Goal: Find specific page/section: Find specific page/section

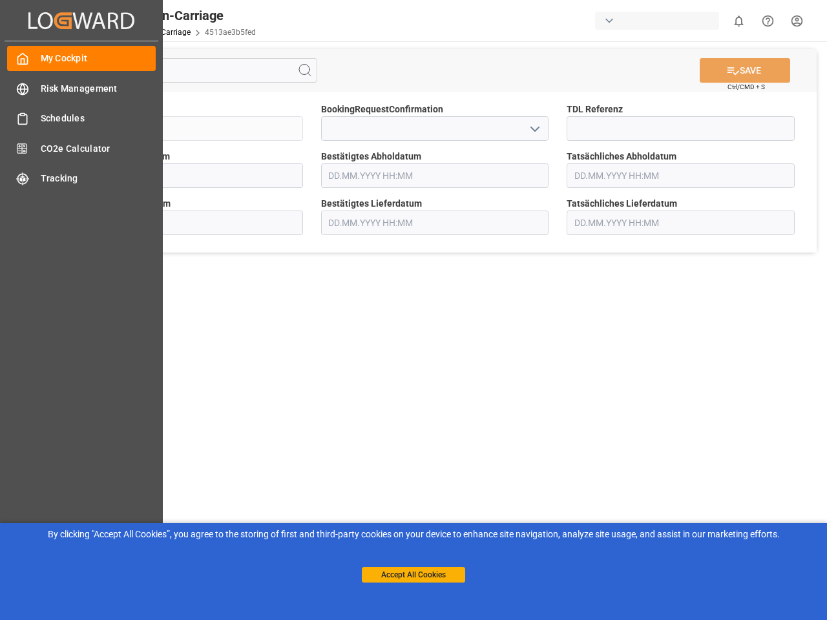
click at [413, 310] on main "SAVE Ctrl/CMD + S Sendung QKA25-010154 BookingRequestConfirmation TDL Referenz …" at bounding box center [434, 326] width 779 height 571
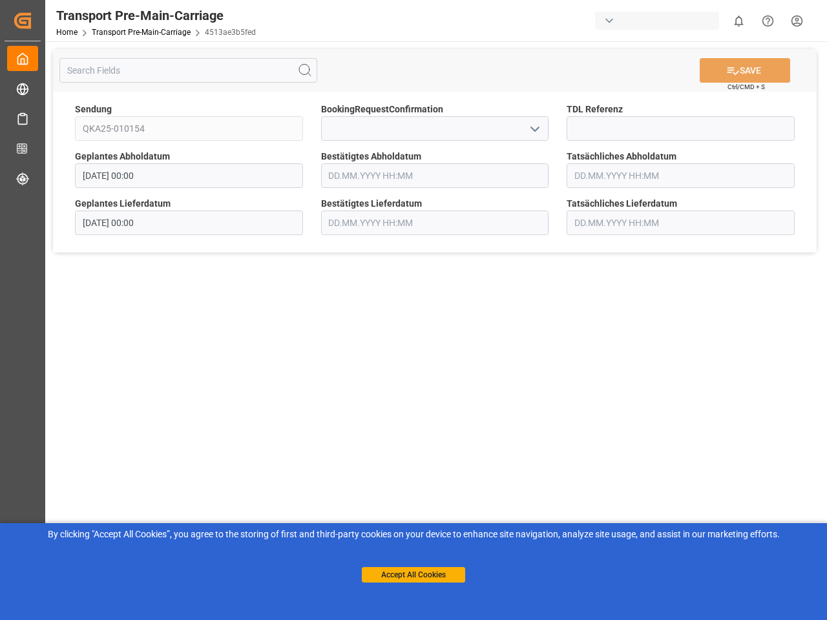
click at [32, 20] on icon "Created by potrace 1.15, written by [PERSON_NAME] [DATE]-[DATE]" at bounding box center [22, 20] width 19 height 21
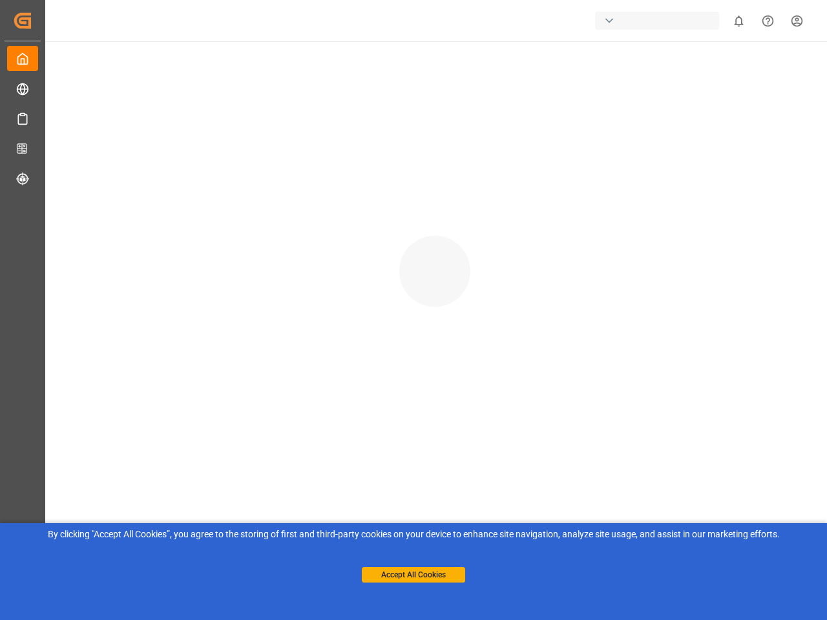
click at [659, 21] on div "button" at bounding box center [657, 21] width 124 height 18
click at [738, 21] on html "Created by potrace 1.15, written by [PERSON_NAME] [DATE]-[DATE] Created by potr…" at bounding box center [413, 310] width 827 height 620
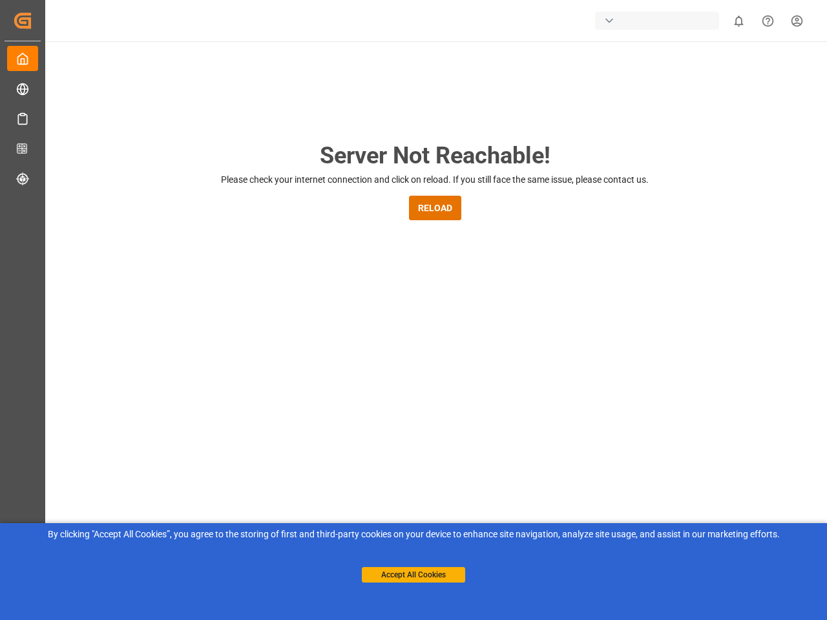
click at [767, 21] on icon "Help Center" at bounding box center [768, 21] width 14 height 14
click at [305, 70] on div "Server Not Reachable! Please check your internet connection and click on reload…" at bounding box center [435, 494] width 784 height 906
click at [745, 70] on div "Server Not Reachable! Please check your internet connection and click on reload…" at bounding box center [435, 494] width 784 height 906
click at [534, 129] on div "Server Not Reachable! Please check your internet connection and click on reload…" at bounding box center [435, 494] width 784 height 906
click at [413, 575] on button "Accept All Cookies" at bounding box center [413, 574] width 103 height 15
